Goal: Task Accomplishment & Management: Complete application form

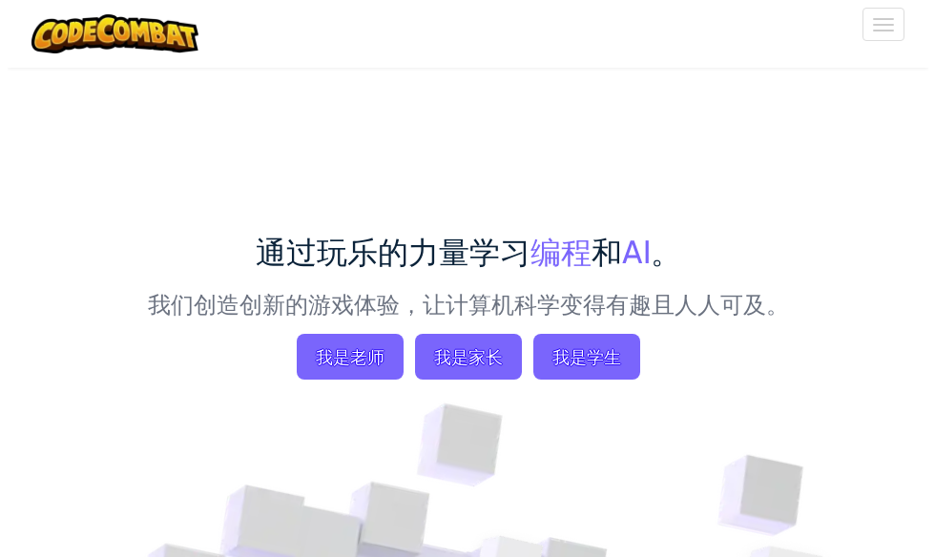
scroll to position [191, 0]
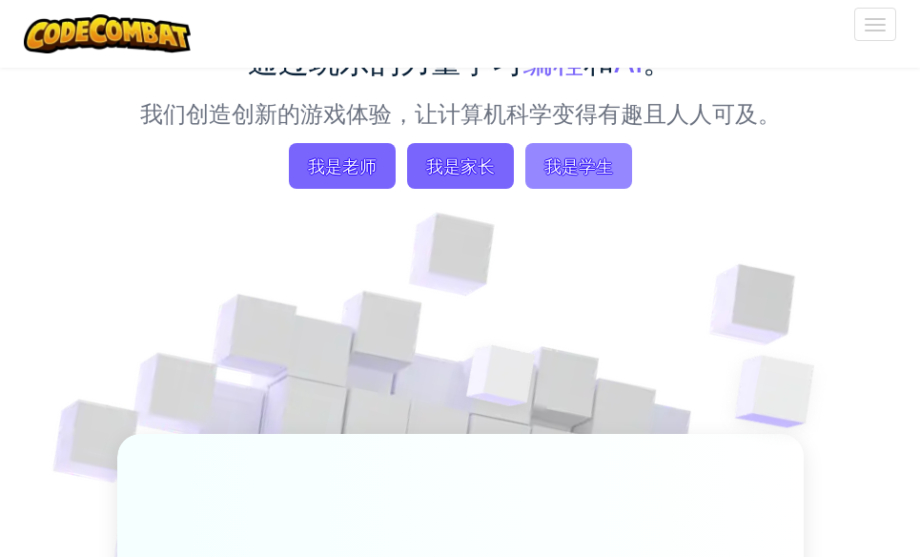
click at [582, 183] on span "我是学生" at bounding box center [578, 166] width 107 height 46
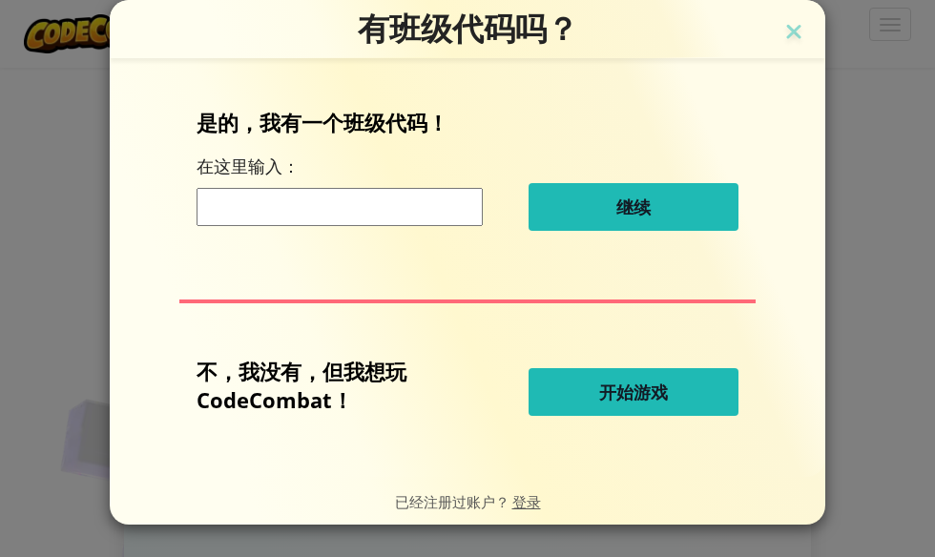
click at [673, 391] on button "开始游戏" at bounding box center [633, 392] width 210 height 48
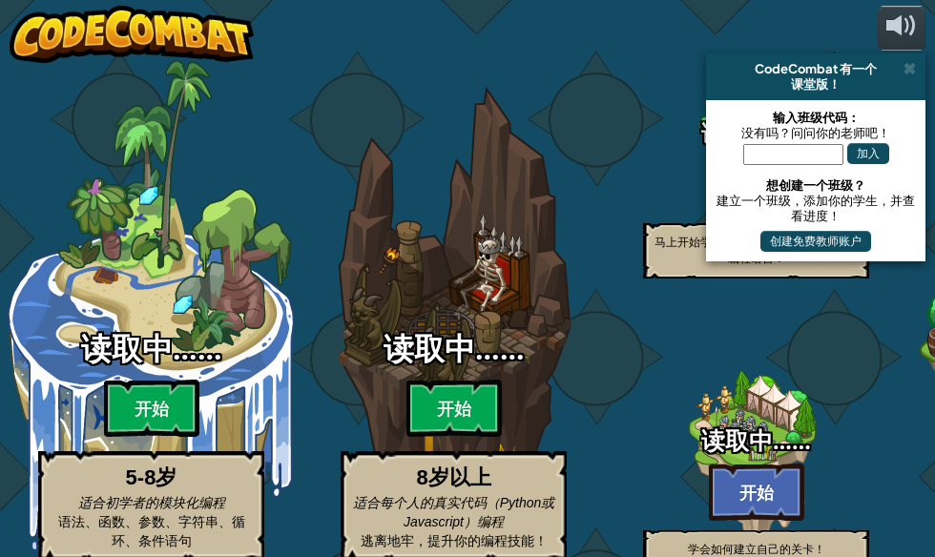
select select "zh-HANS"
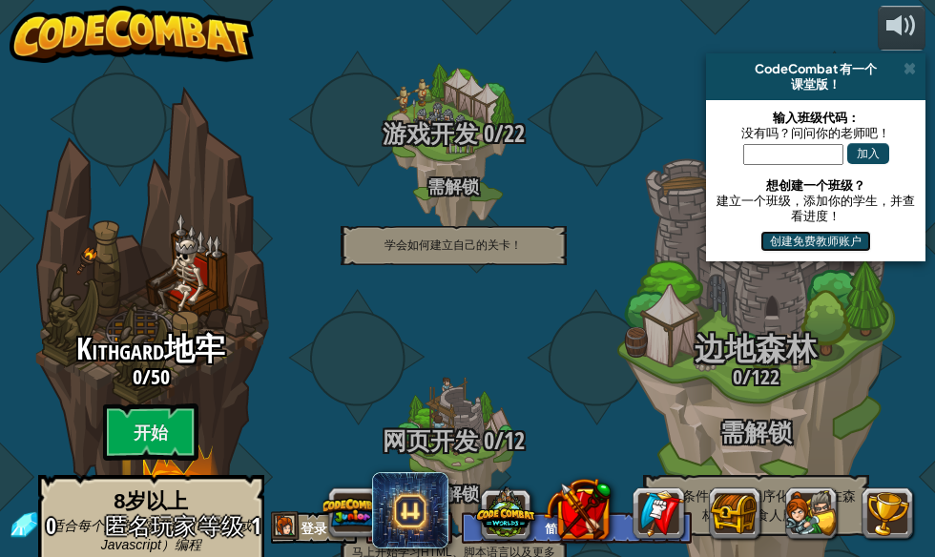
click at [833, 243] on button "创建免费教师账户" at bounding box center [815, 241] width 111 height 21
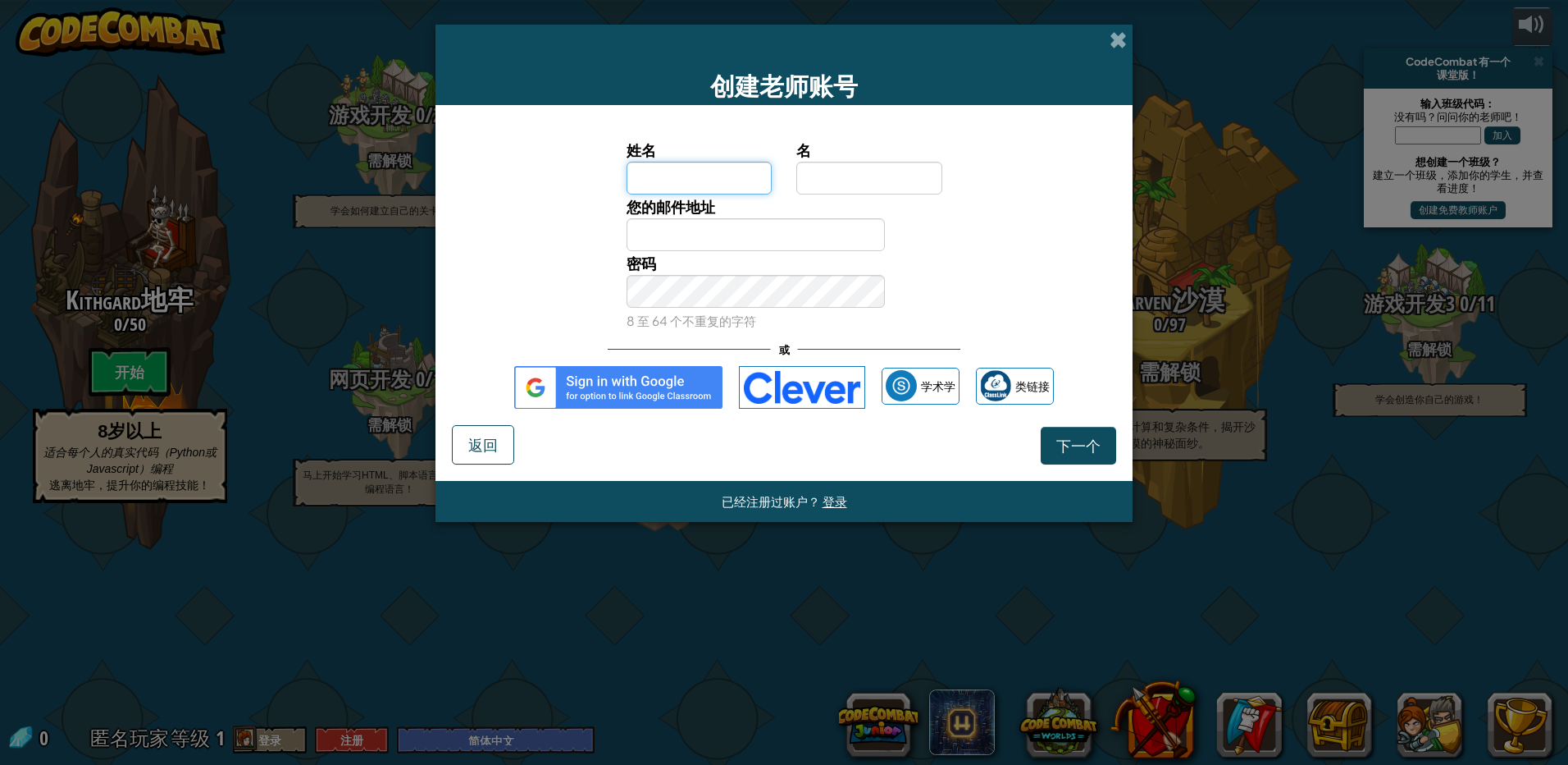
click at [708, 187] on input "姓名" at bounding box center [700, 178] width 146 height 33
click at [687, 168] on input "姓名" at bounding box center [700, 178] width 146 height 33
click at [724, 186] on input "姓名" at bounding box center [700, 178] width 146 height 33
type input "k"
type input "可"
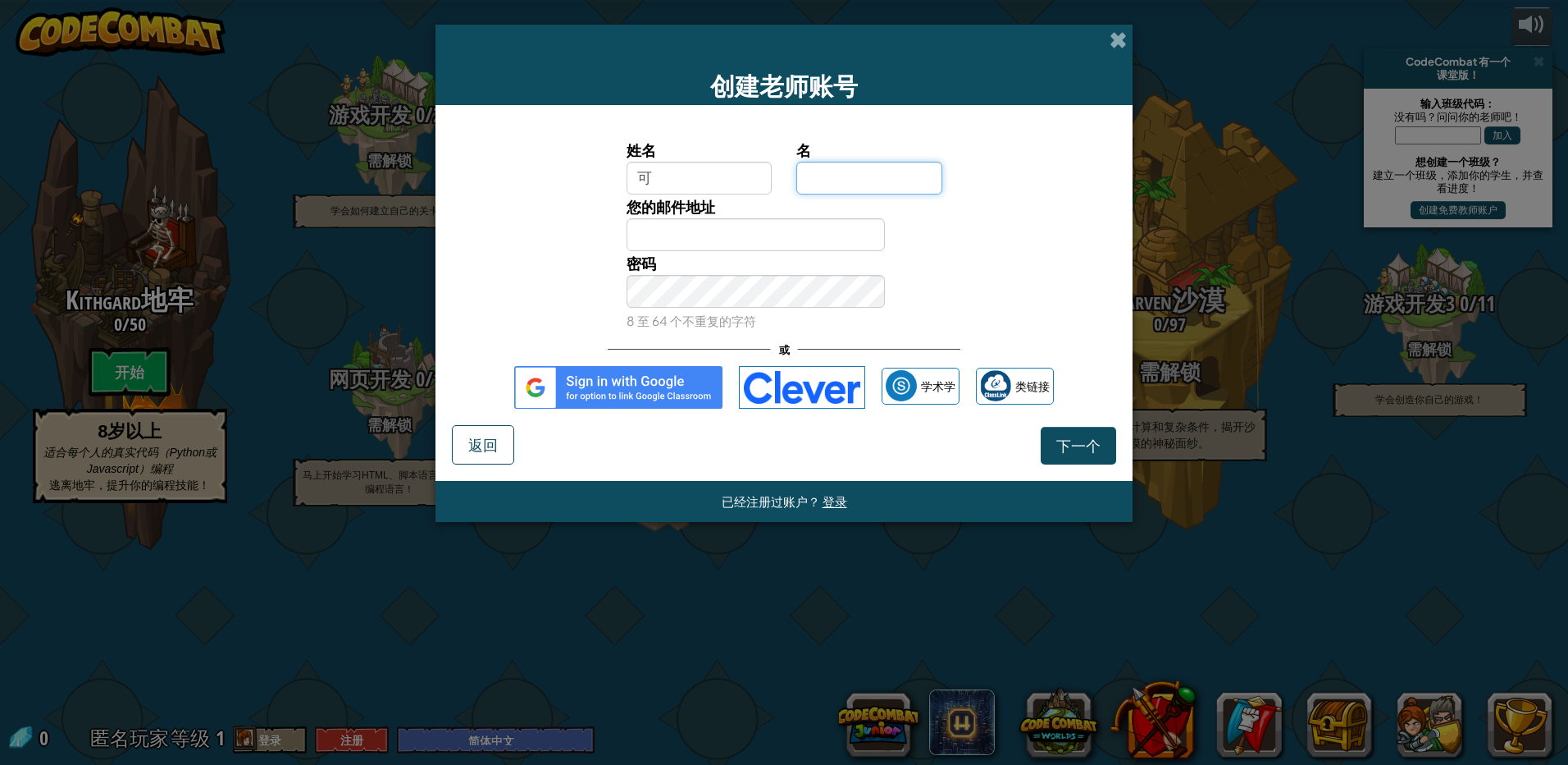
click at [790, 172] on input "名" at bounding box center [870, 178] width 146 height 33
type input "云"
click at [701, 232] on input "您的邮件地址" at bounding box center [756, 235] width 259 height 33
click at [789, 231] on input "xi" at bounding box center [756, 235] width 259 height 33
type input "[EMAIL_ADDRESS][DOMAIN_NAME]"
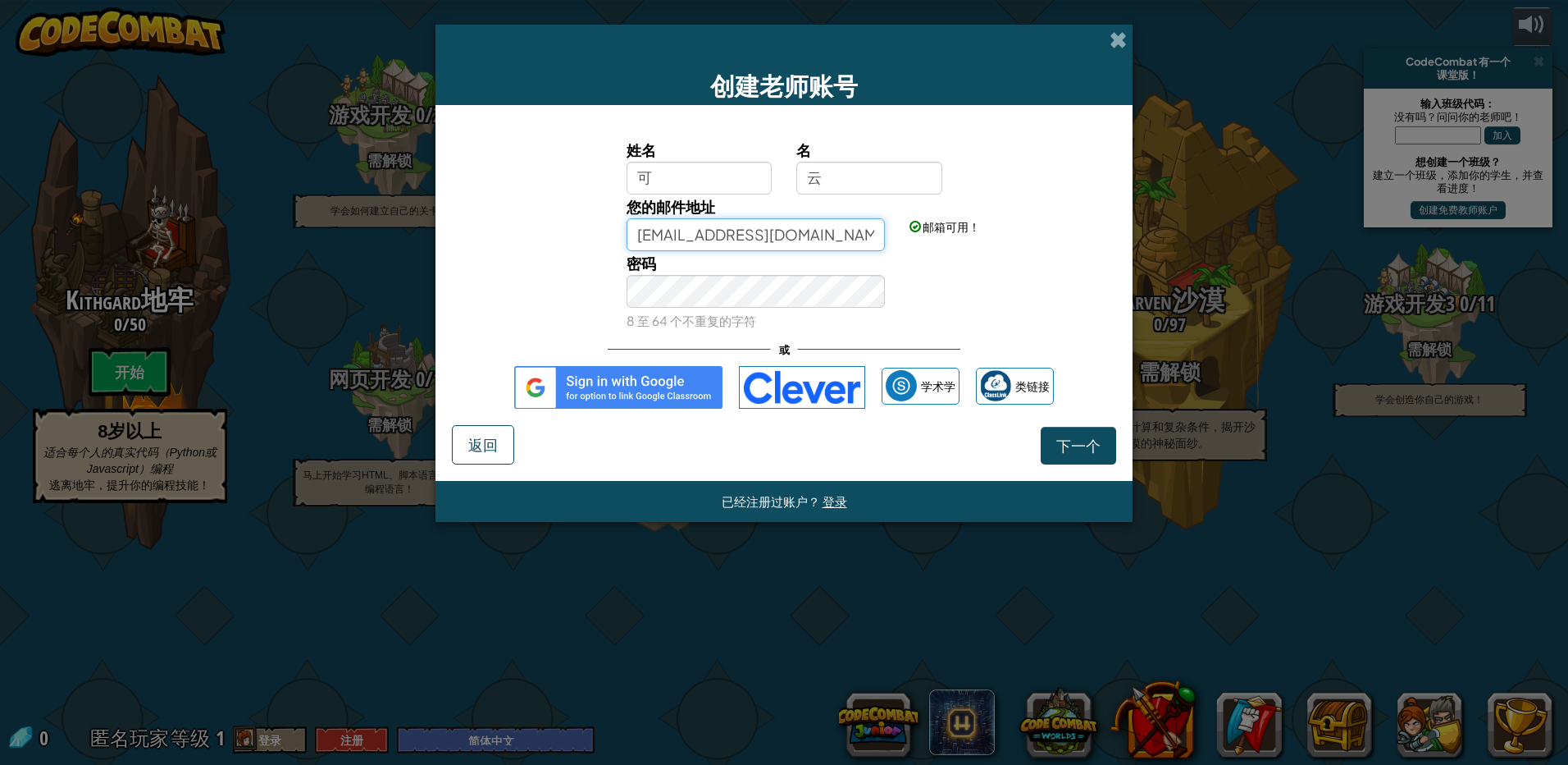
drag, startPoint x: 842, startPoint y: 234, endPoint x: 532, endPoint y: 231, distance: 310.0
click at [532, 231] on div "您的邮件地址 [EMAIL_ADDRESS][DOMAIN_NAME] 邮箱可用！" at bounding box center [784, 223] width 681 height 57
type input "[EMAIL_ADDRESS][DOMAIN_NAME]"
click at [790, 441] on button "下一个" at bounding box center [1079, 446] width 76 height 38
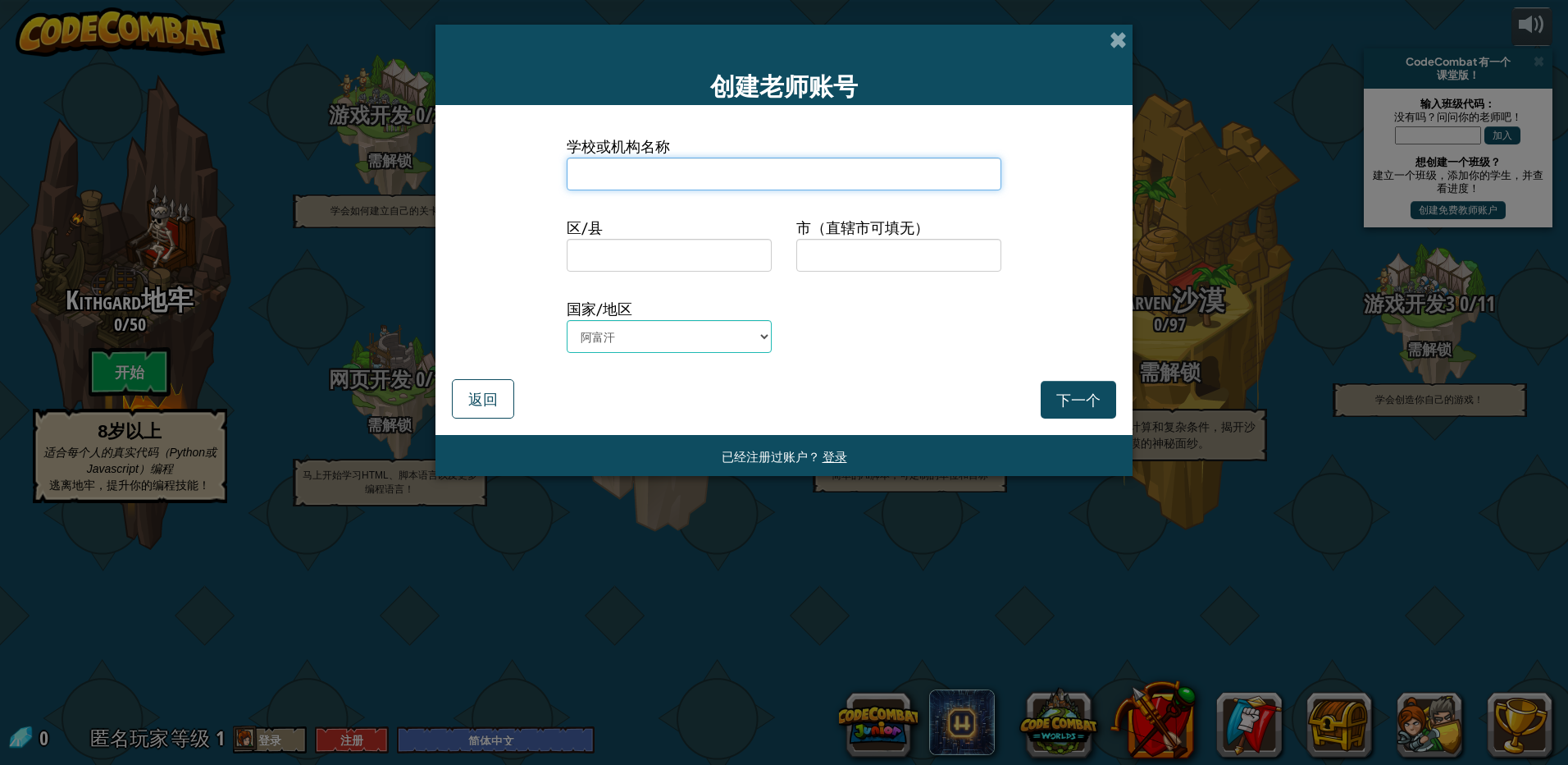
click at [622, 171] on input at bounding box center [784, 174] width 434 height 33
click at [790, 386] on button "下一个" at bounding box center [1079, 400] width 76 height 38
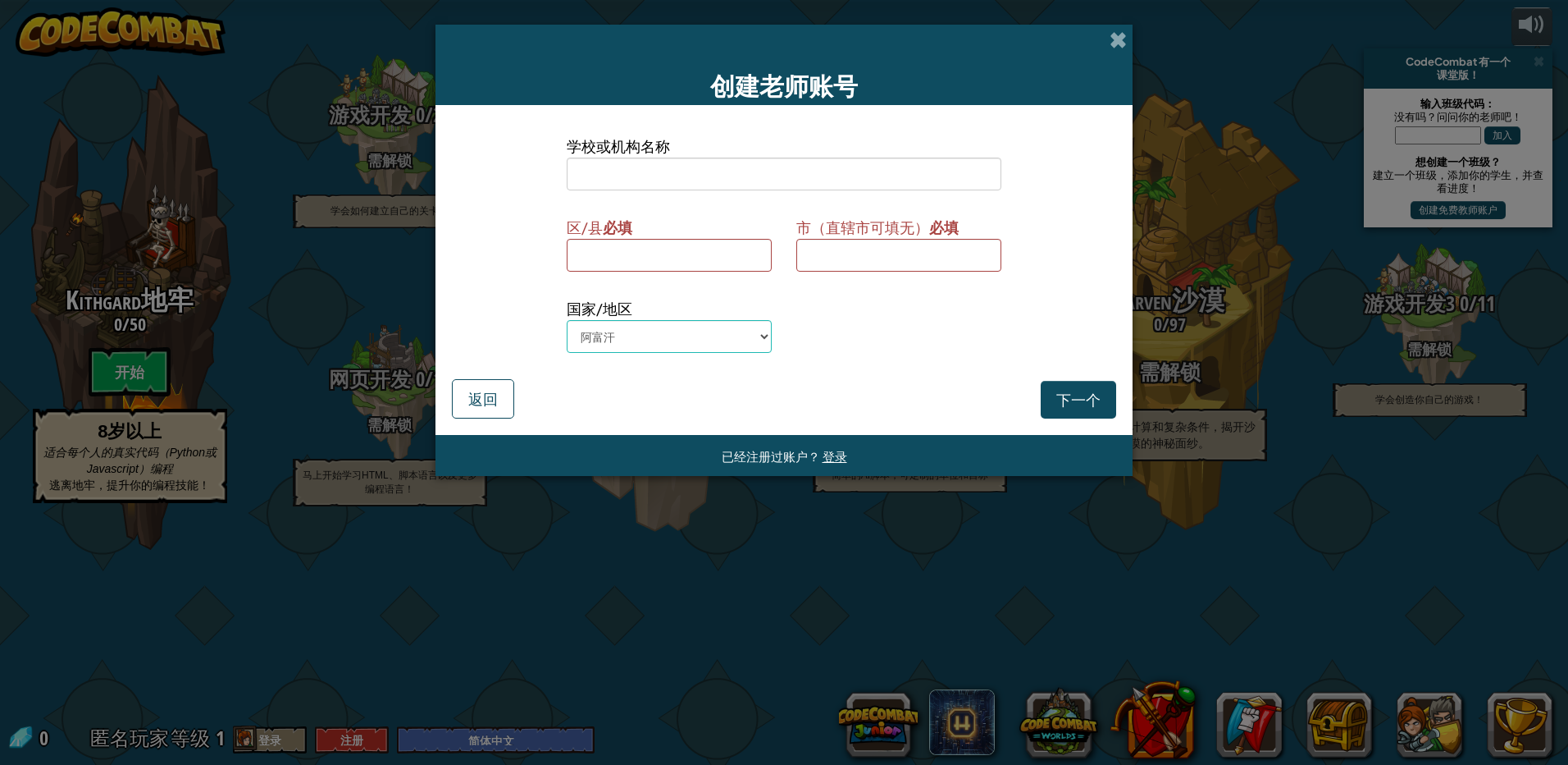
click at [640, 238] on span "区/县 必填" at bounding box center [669, 227] width 205 height 24
click at [649, 252] on input at bounding box center [669, 256] width 205 height 33
click at [790, 261] on input at bounding box center [899, 256] width 205 height 33
click at [643, 341] on select "[GEOGRAPHIC_DATA] 阿尔巴尼亚 阿尔及利亚 [GEOGRAPHIC_DATA] 安道尔 安哥拉 [GEOGRAPHIC_DATA] 南极洲 […" at bounding box center [669, 336] width 205 height 33
select select "[GEOGRAPHIC_DATA]"
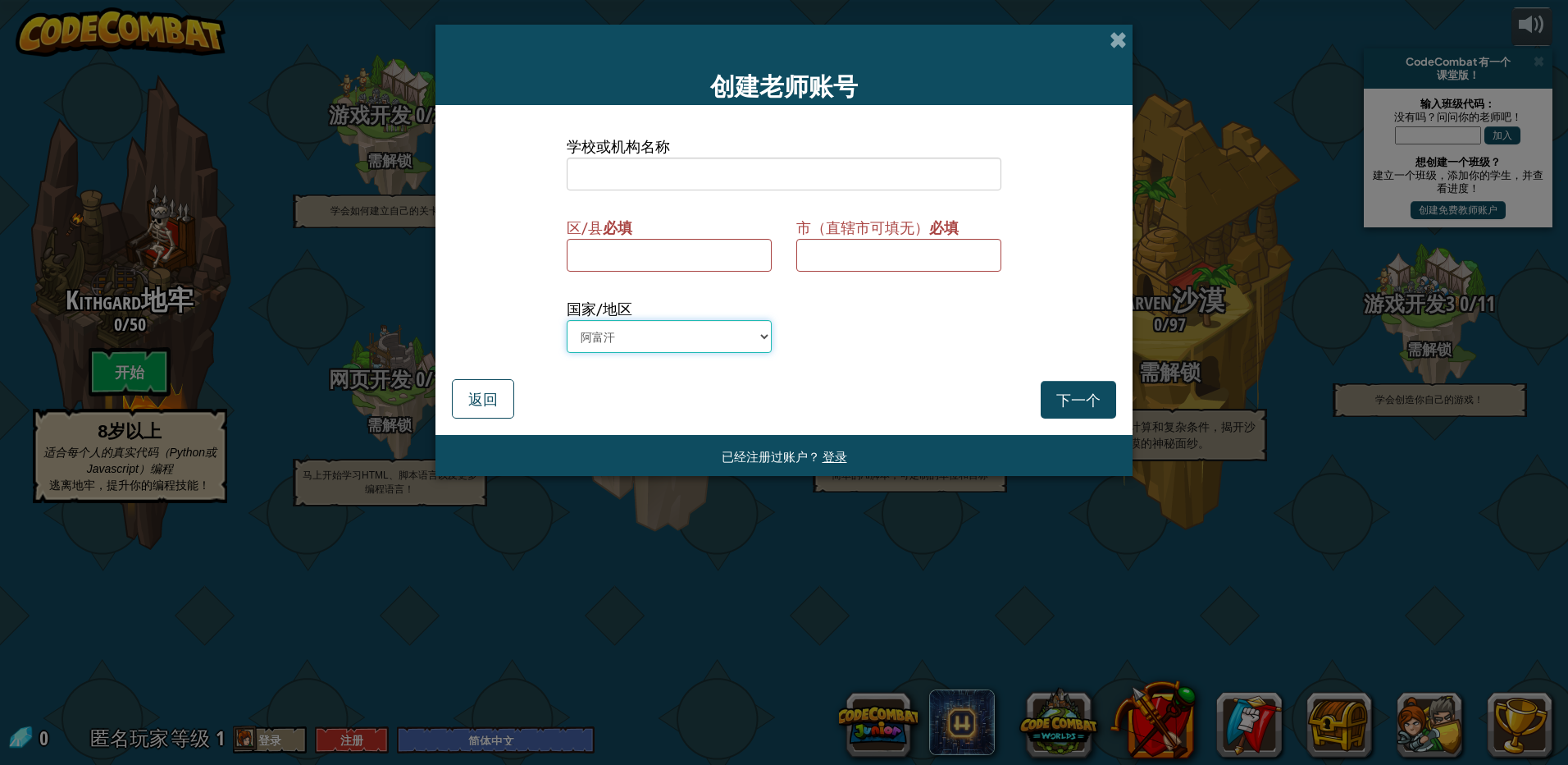
click at [567, 320] on select "[GEOGRAPHIC_DATA] 阿尔巴尼亚 阿尔及利亚 [GEOGRAPHIC_DATA] 安道尔 安哥拉 [GEOGRAPHIC_DATA] 南极洲 […" at bounding box center [669, 336] width 205 height 33
click at [649, 172] on input at bounding box center [784, 174] width 434 height 33
type input "m"
type input "mendd"
click at [655, 242] on div "区/县 必填" at bounding box center [669, 244] width 205 height 57
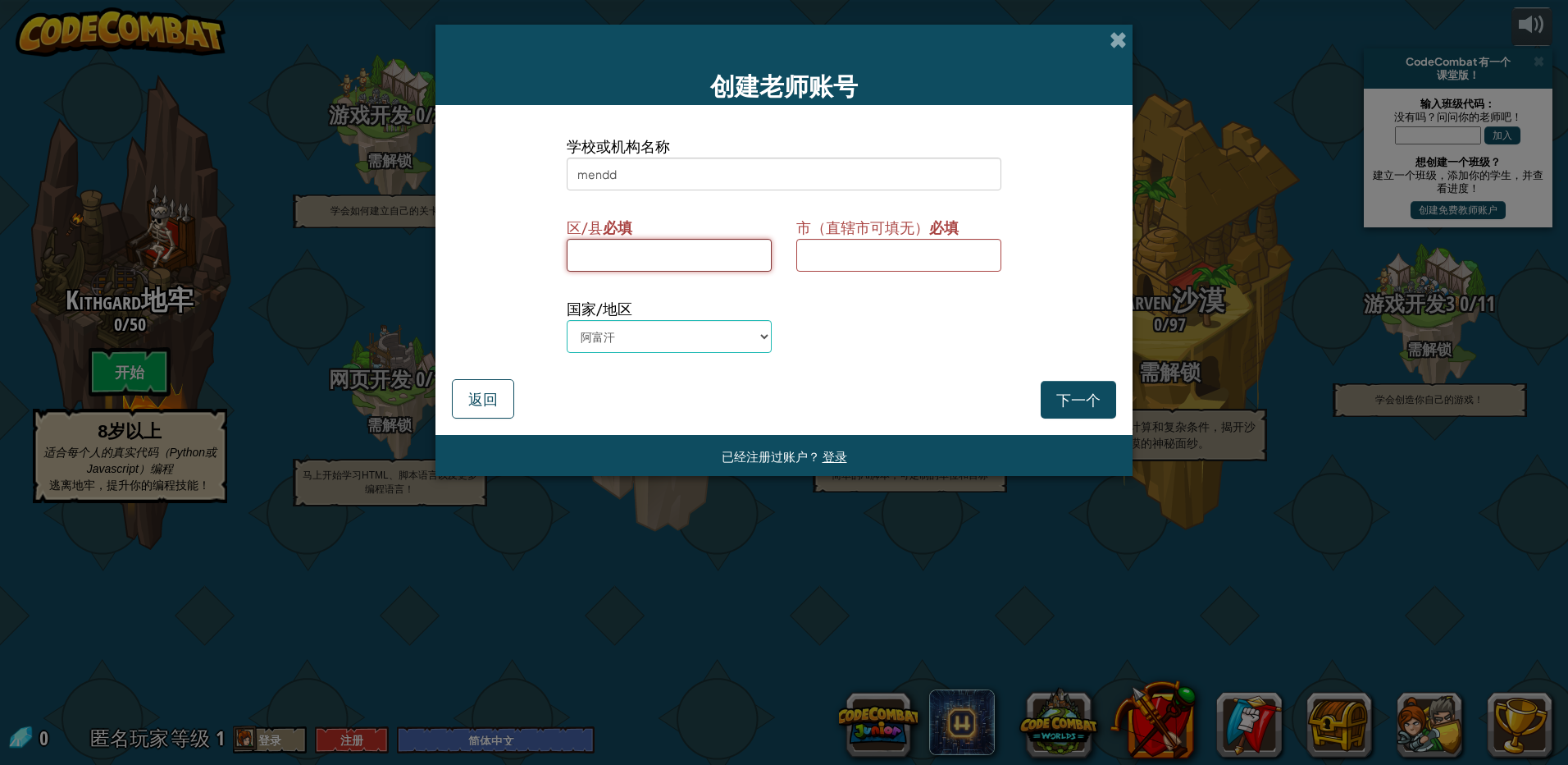
click at [666, 250] on input at bounding box center [669, 256] width 205 height 33
type input "dlji"
click at [790, 262] on input at bounding box center [899, 256] width 205 height 33
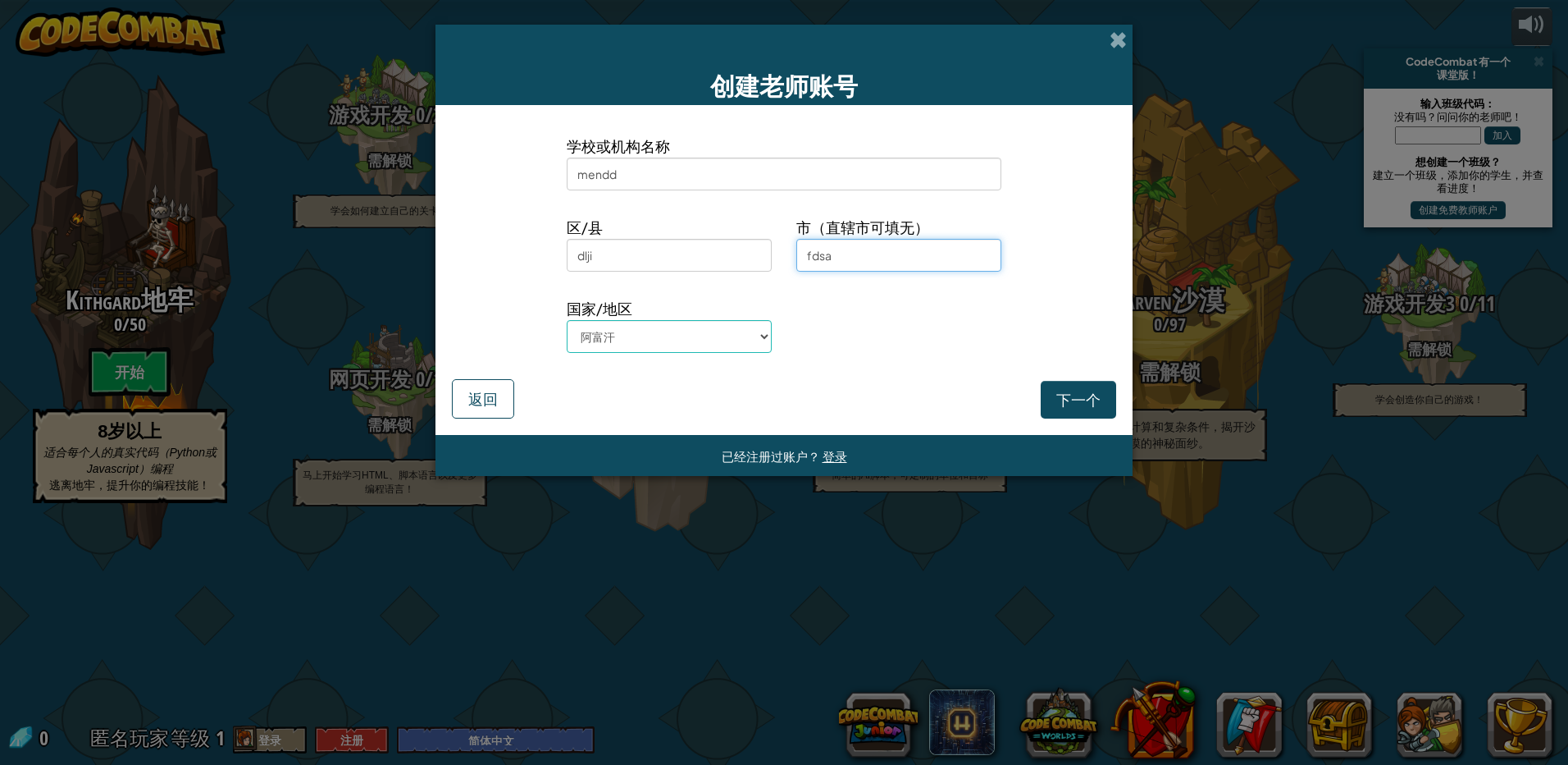
type input "fdsa"
click at [790, 378] on div "下一个 返回" at bounding box center [784, 398] width 665 height 41
click at [790, 395] on button "下一个" at bounding box center [1079, 400] width 76 height 38
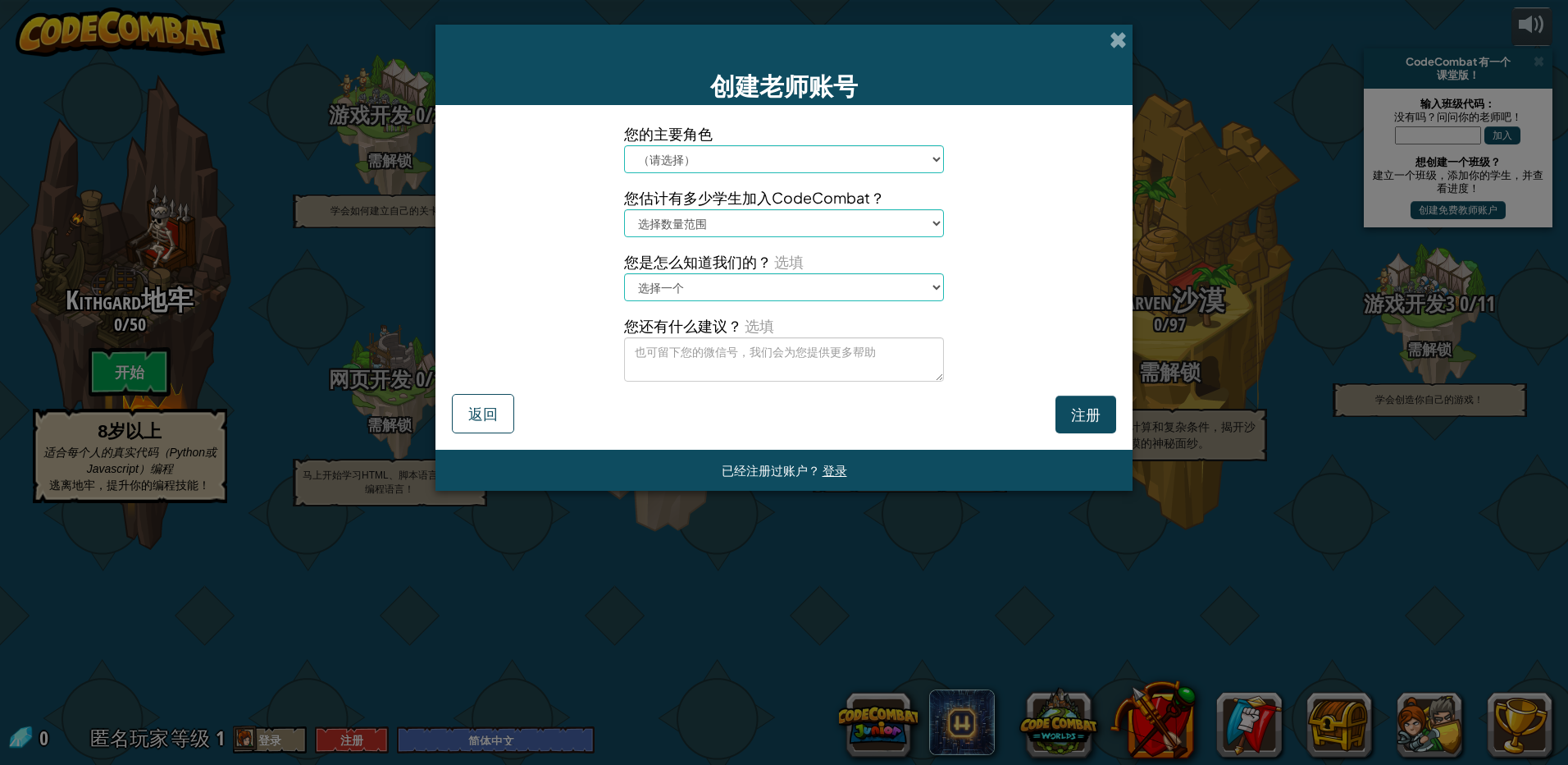
click at [682, 163] on select "（请选择） 学校/机构 家长 其它 老师 顾问 主管" at bounding box center [784, 159] width 320 height 28
select select "Technology coordinator"
click at [624, 145] on select "（请选择） 学校/机构 家长 其它 老师 顾问 主管" at bounding box center [784, 159] width 320 height 28
click at [694, 222] on select "选择数量范围 1-10 11-50 [PHONE_NUMBER] [PHONE_NUMBER] 1000+" at bounding box center [784, 223] width 320 height 28
select select "11-50"
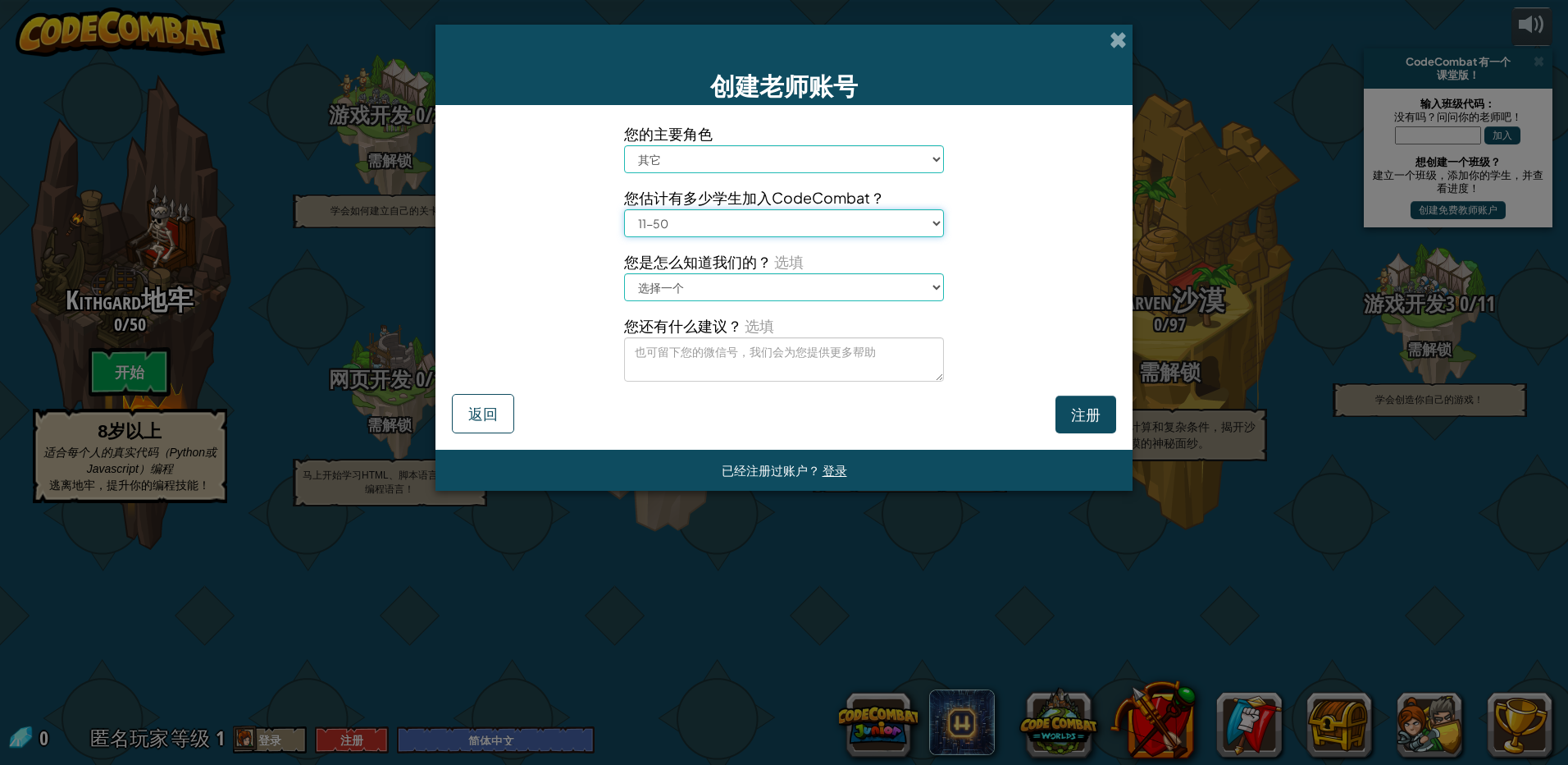
click at [624, 209] on select "选择数量范围 1-10 11-50 [PHONE_NUMBER] [PHONE_NUMBER] 1000+" at bounding box center [784, 223] width 320 height 28
click at [704, 277] on select "选择一个 展会 比赛 老师 百度 学生 知乎 家长 其他" at bounding box center [784, 287] width 320 height 28
select select "Other"
click at [624, 274] on select "选择一个 展会 比赛 老师 百度 学生 知乎 家长 其他" at bounding box center [784, 287] width 320 height 28
click at [698, 355] on textarea at bounding box center [784, 360] width 320 height 45
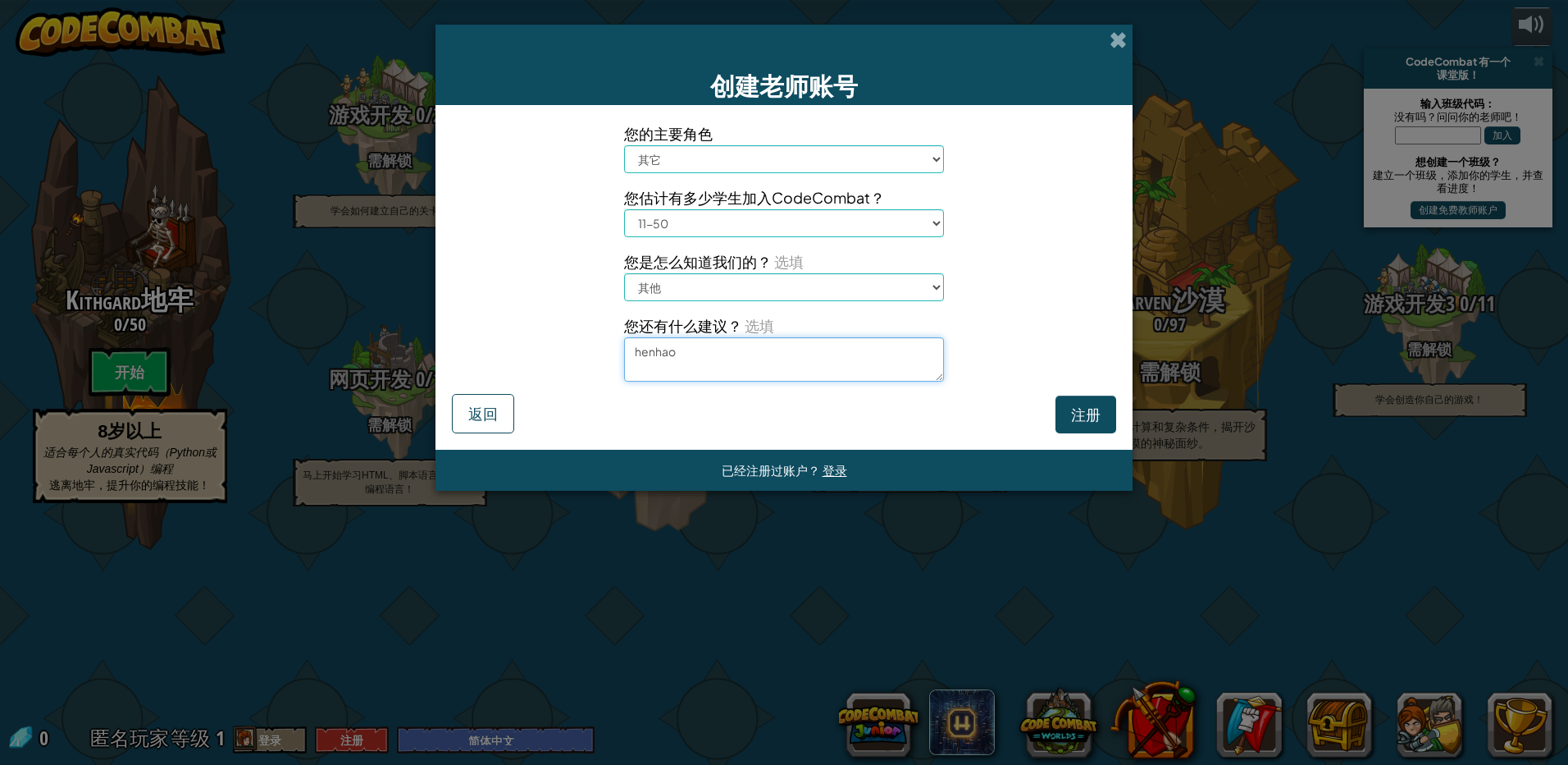
type textarea "henhao"
click at [790, 416] on button "注册" at bounding box center [1085, 415] width 61 height 38
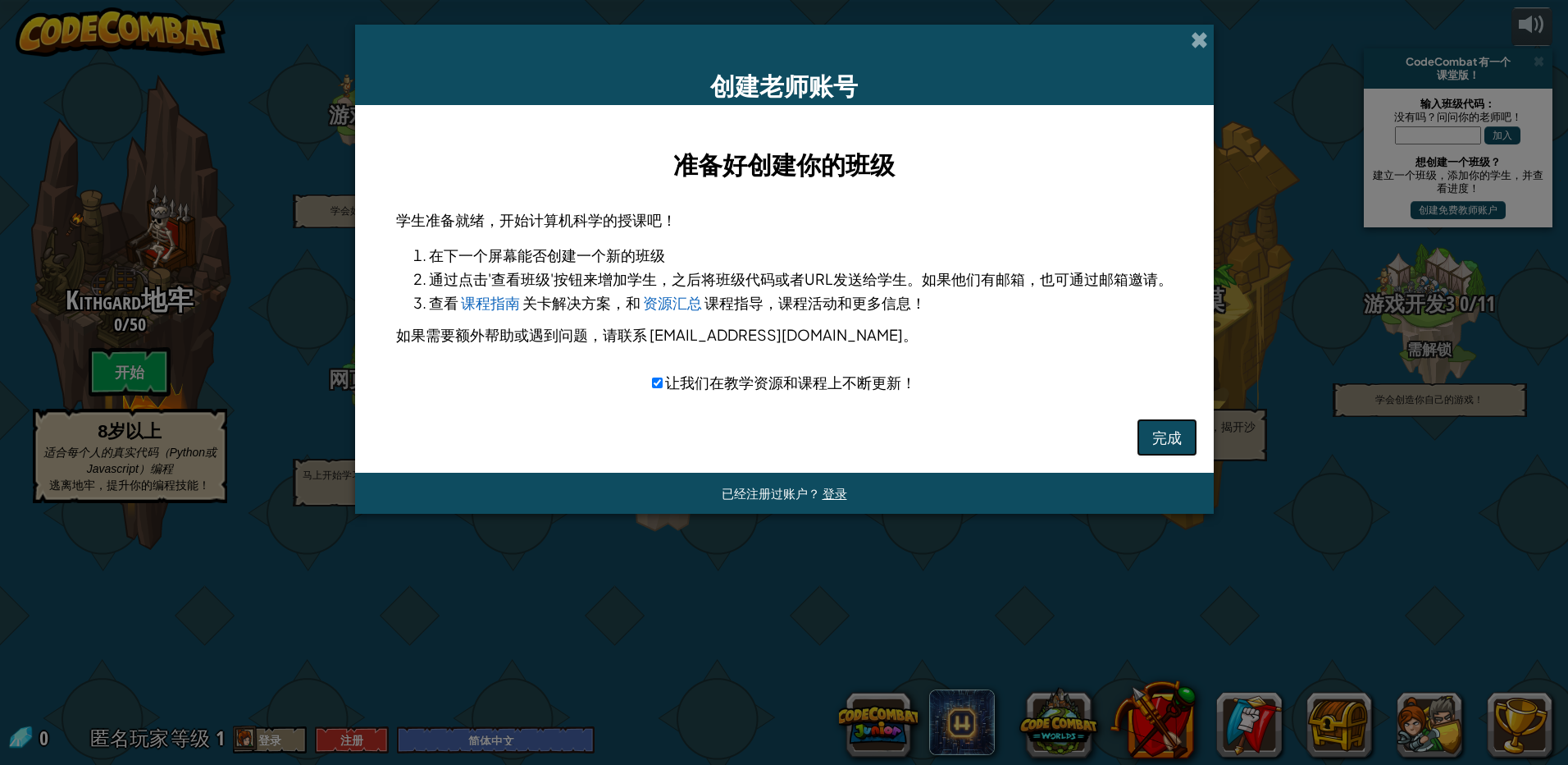
click at [790, 431] on button "完成" at bounding box center [1167, 437] width 61 height 38
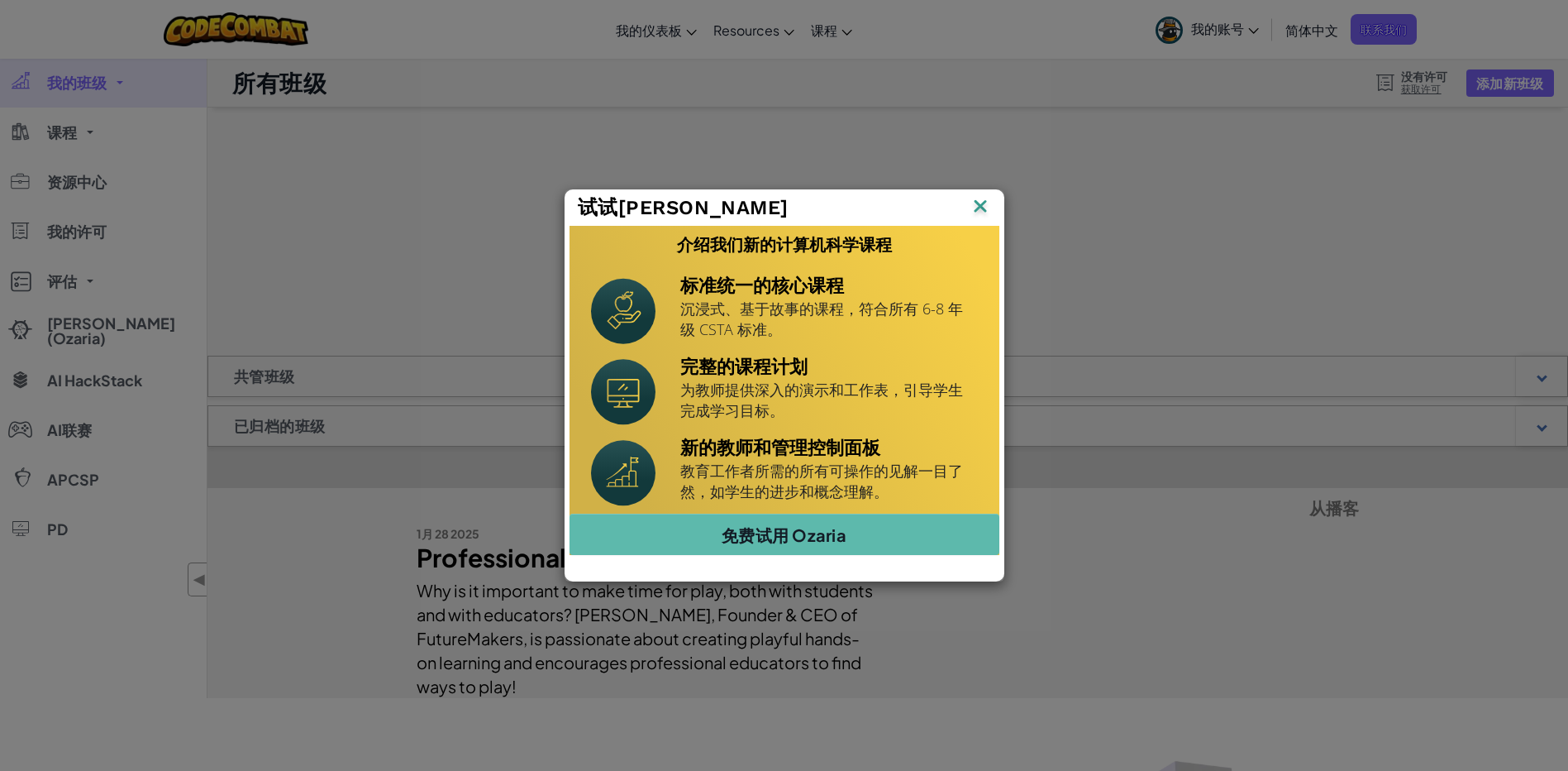
click at [806, 471] on p "教育工作者所需的所有可操作的见解一目了然，如学生的进步和概念理解。" at bounding box center [829, 481] width 297 height 42
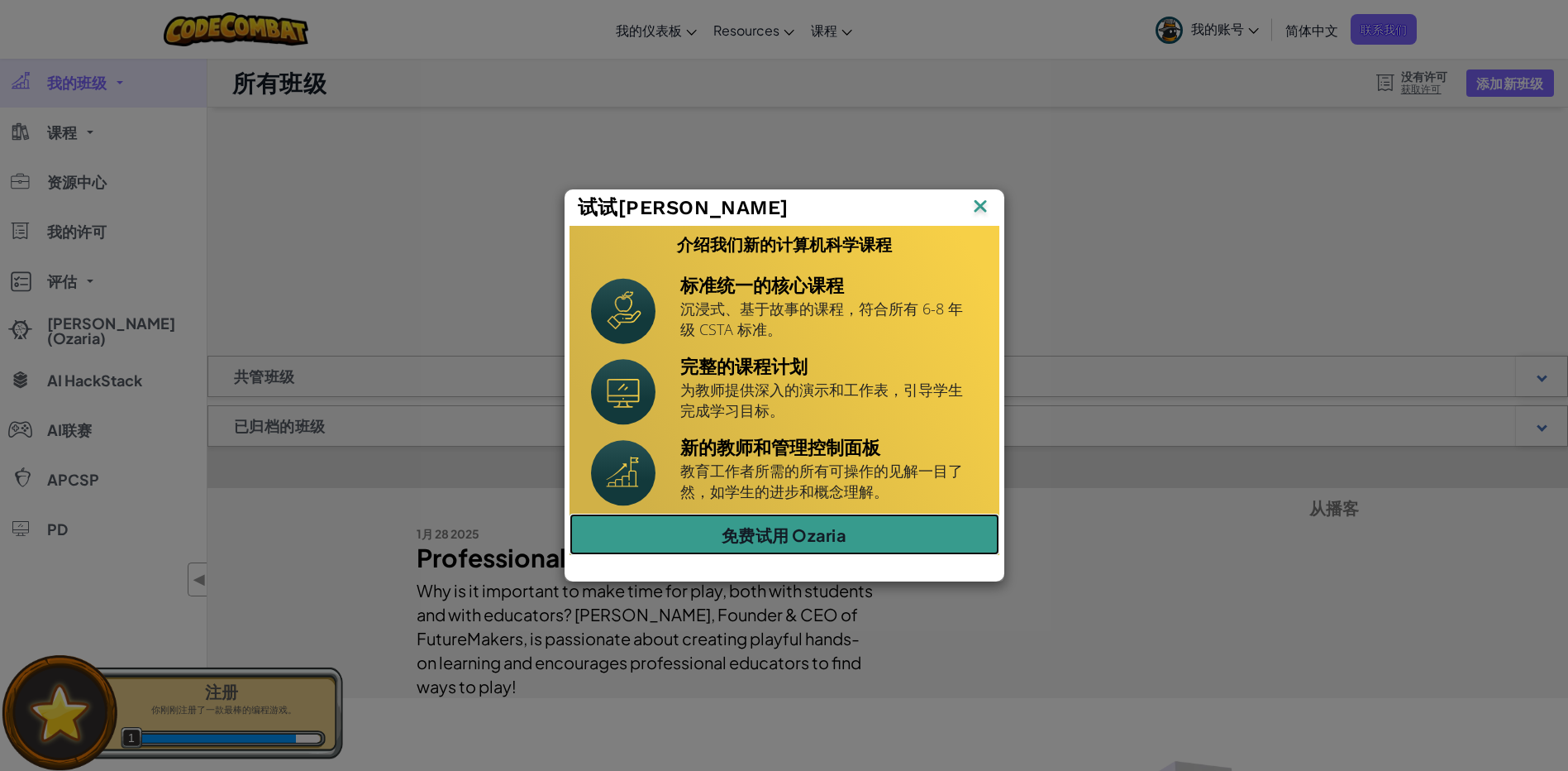
click at [819, 543] on link "免费试用 Ozaria" at bounding box center [784, 534] width 430 height 42
